Goal: Information Seeking & Learning: Understand process/instructions

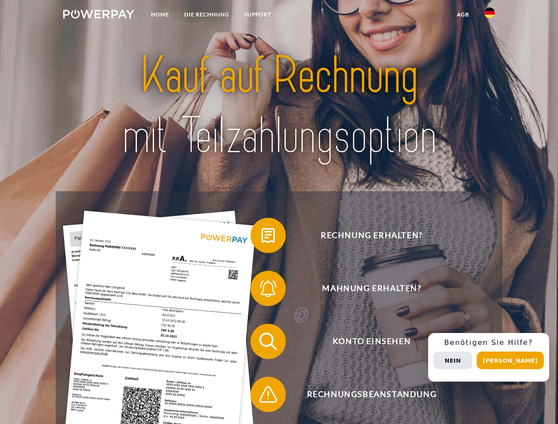
click at [98, 15] on img at bounding box center [98, 14] width 71 height 9
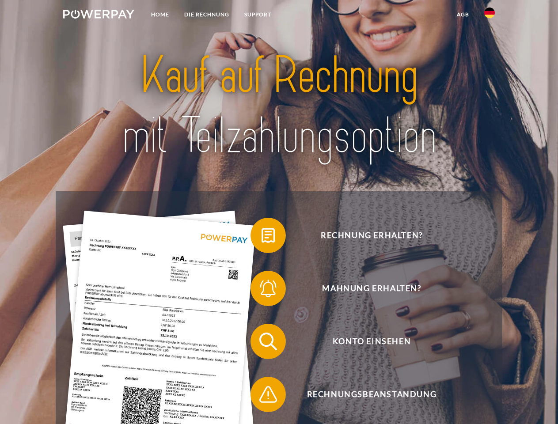
click at [489, 15] on img at bounding box center [489, 13] width 11 height 11
click at [462, 15] on link "agb" at bounding box center [462, 15] width 27 height 16
click at [261, 237] on span at bounding box center [255, 235] width 44 height 44
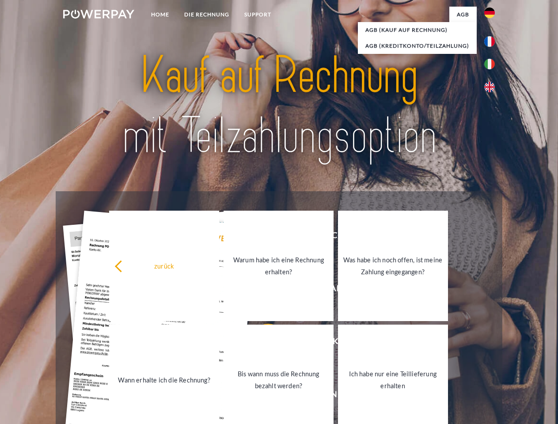
click at [261, 290] on link "Warum habe ich eine Rechnung erhalten?" at bounding box center [278, 266] width 110 height 110
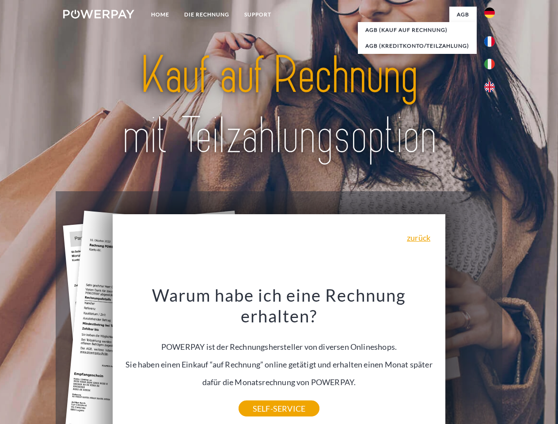
click at [261, 343] on div "Warum habe ich eine Rechnung erhalten? POWERPAY ist der Rechnungshersteller von…" at bounding box center [279, 346] width 322 height 124
click at [261, 396] on div "Warum habe ich eine Rechnung erhalten? POWERPAY ist der Rechnungshersteller von…" at bounding box center [279, 346] width 322 height 124
click at [491, 357] on div "Rechnung erhalten? Mahnung erhalten? Konto einsehen" at bounding box center [279, 367] width 446 height 353
click at [470, 359] on span "Konto einsehen" at bounding box center [371, 341] width 216 height 35
click at [513, 360] on header "Home DIE RECHNUNG SUPPORT" at bounding box center [279, 305] width 558 height 610
